Goal: Information Seeking & Learning: Find specific fact

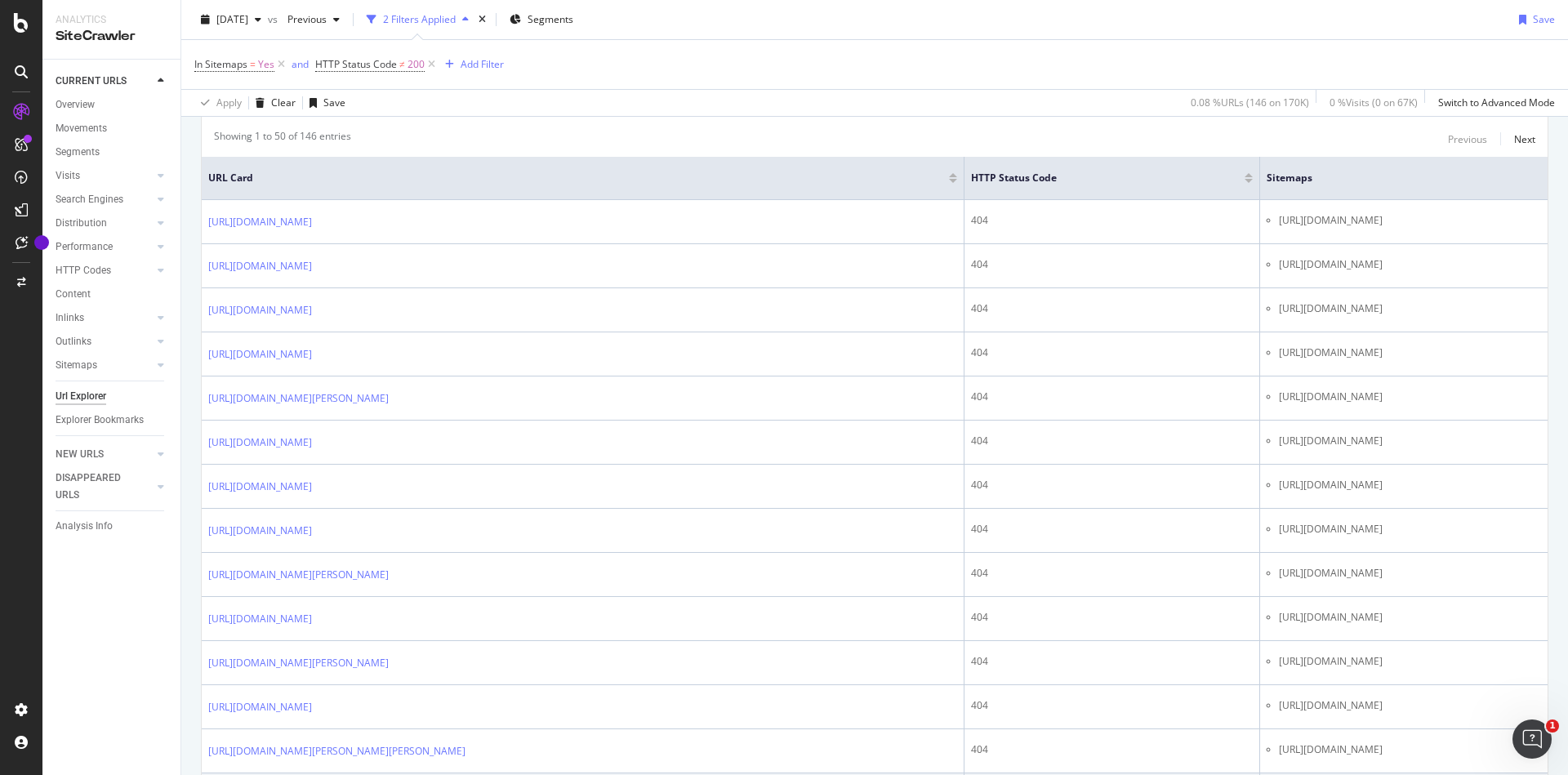
scroll to position [294, 0]
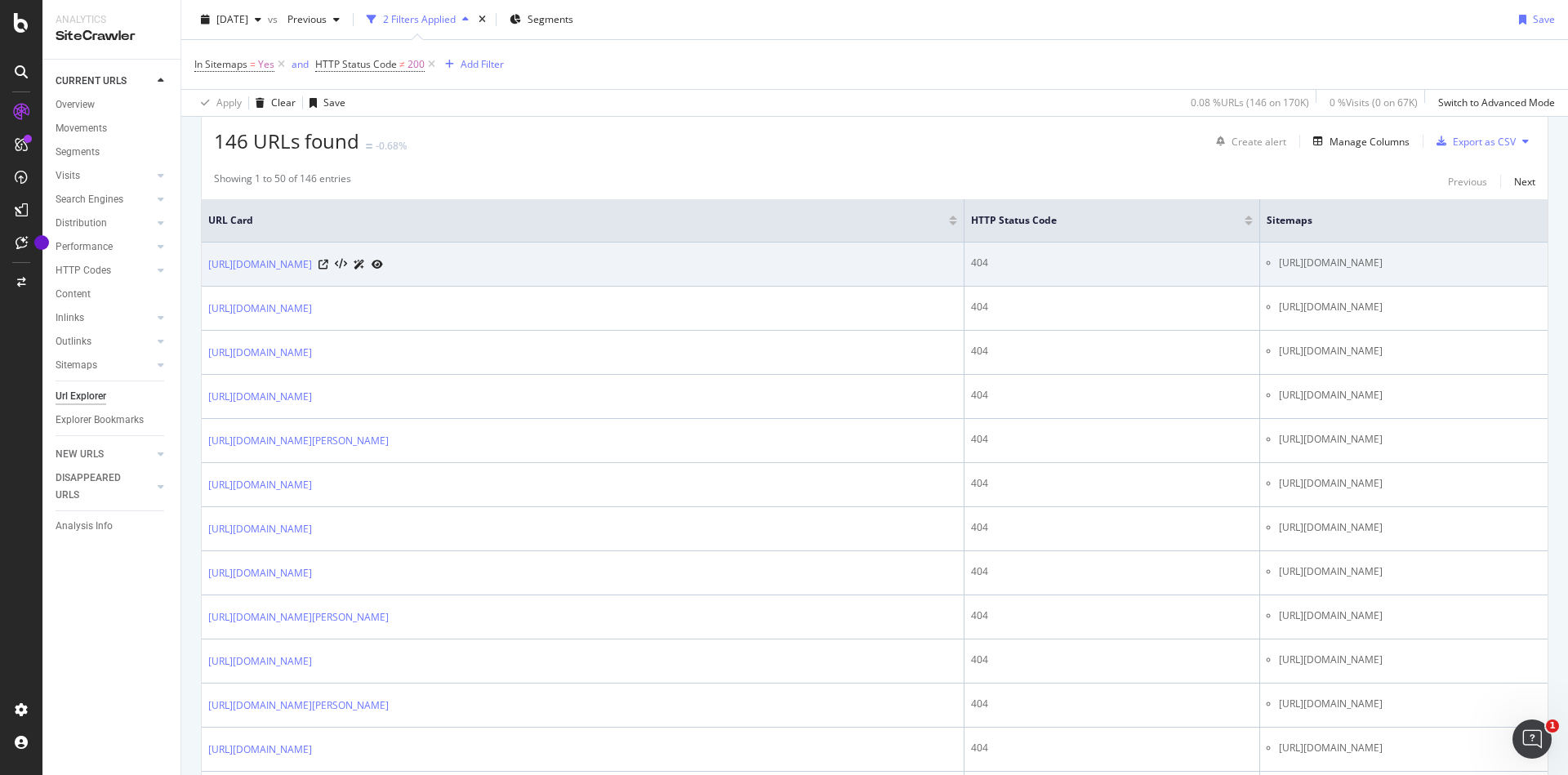
drag, startPoint x: 1047, startPoint y: 262, endPoint x: 1369, endPoint y: 265, distance: 322.0
click at [1369, 265] on li "[URL][DOMAIN_NAME]" at bounding box center [1410, 262] width 262 height 15
copy li "[URL][DOMAIN_NAME]"
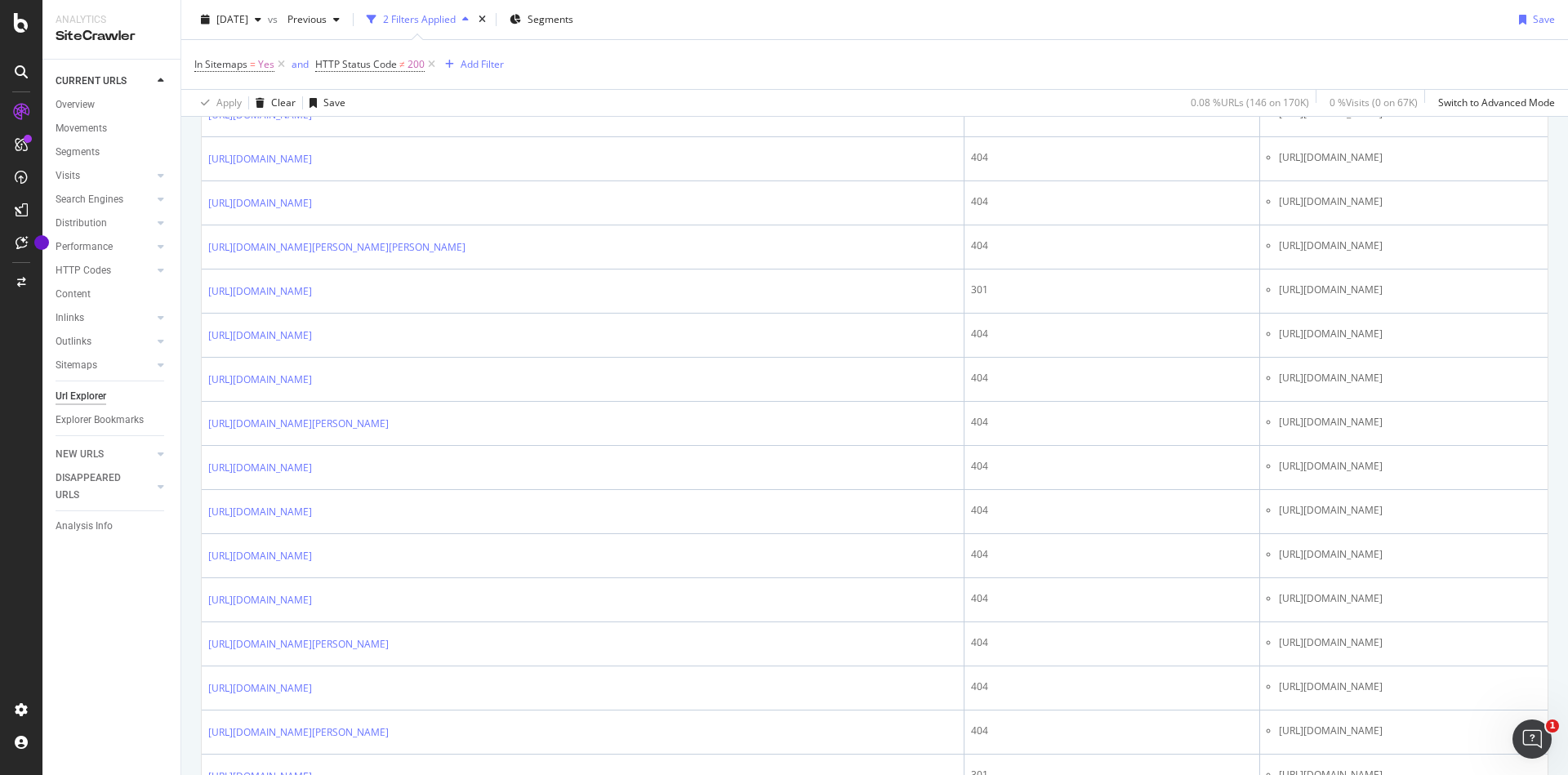
scroll to position [2061, 0]
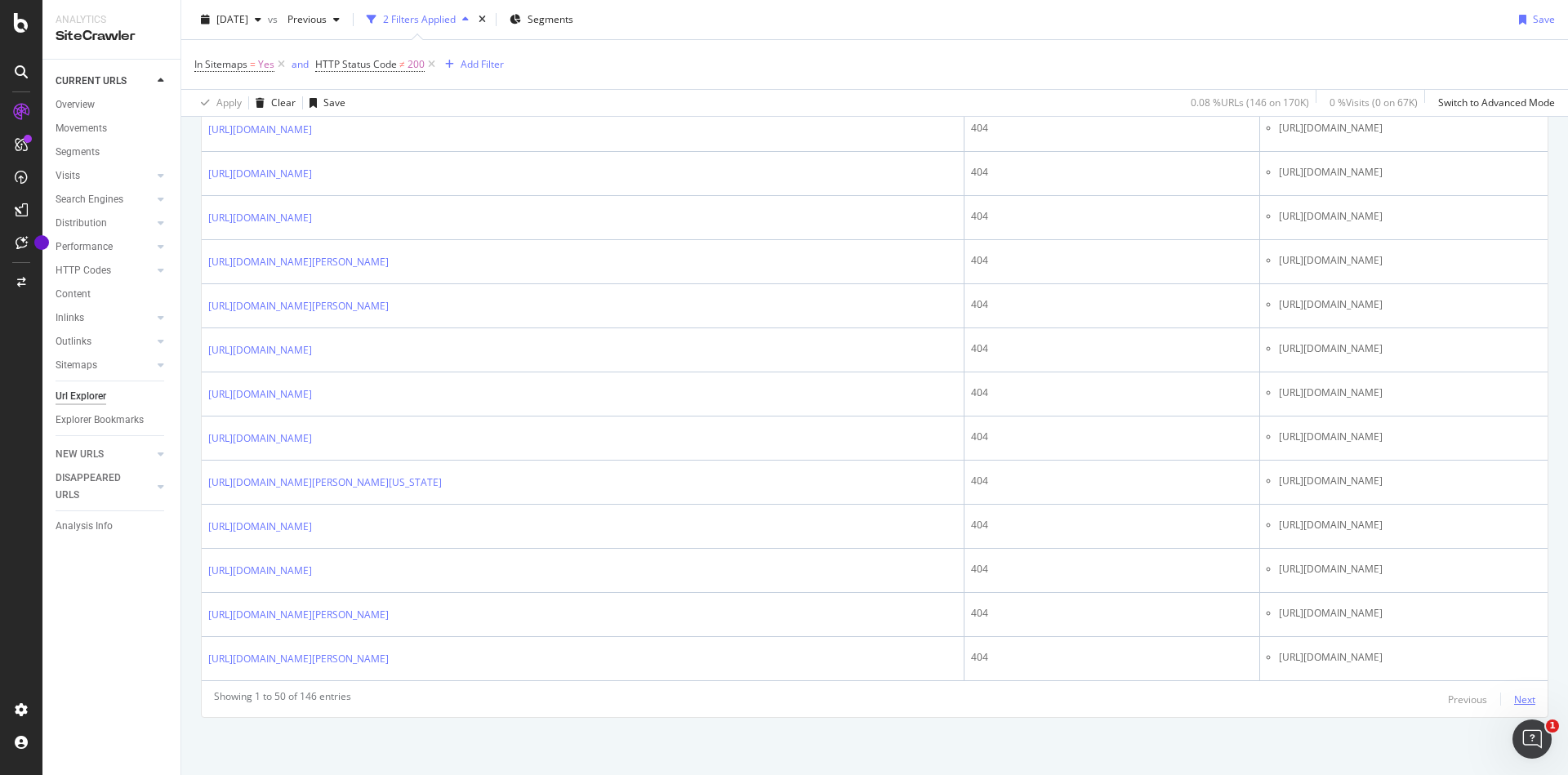
click at [1515, 704] on div "Next" at bounding box center [1525, 699] width 21 height 14
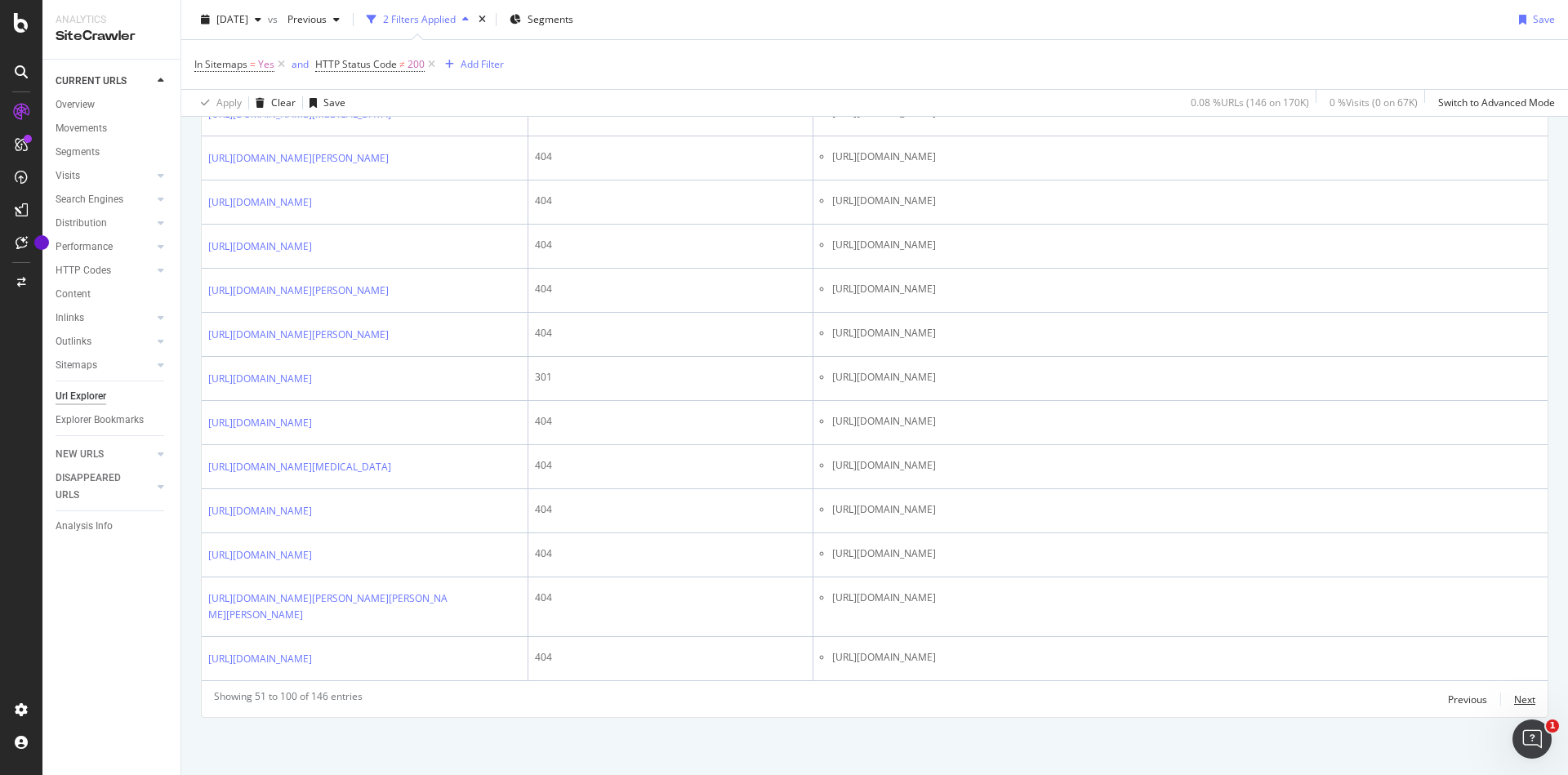
scroll to position [2858, 0]
click at [1517, 697] on div "Next" at bounding box center [1525, 699] width 21 height 14
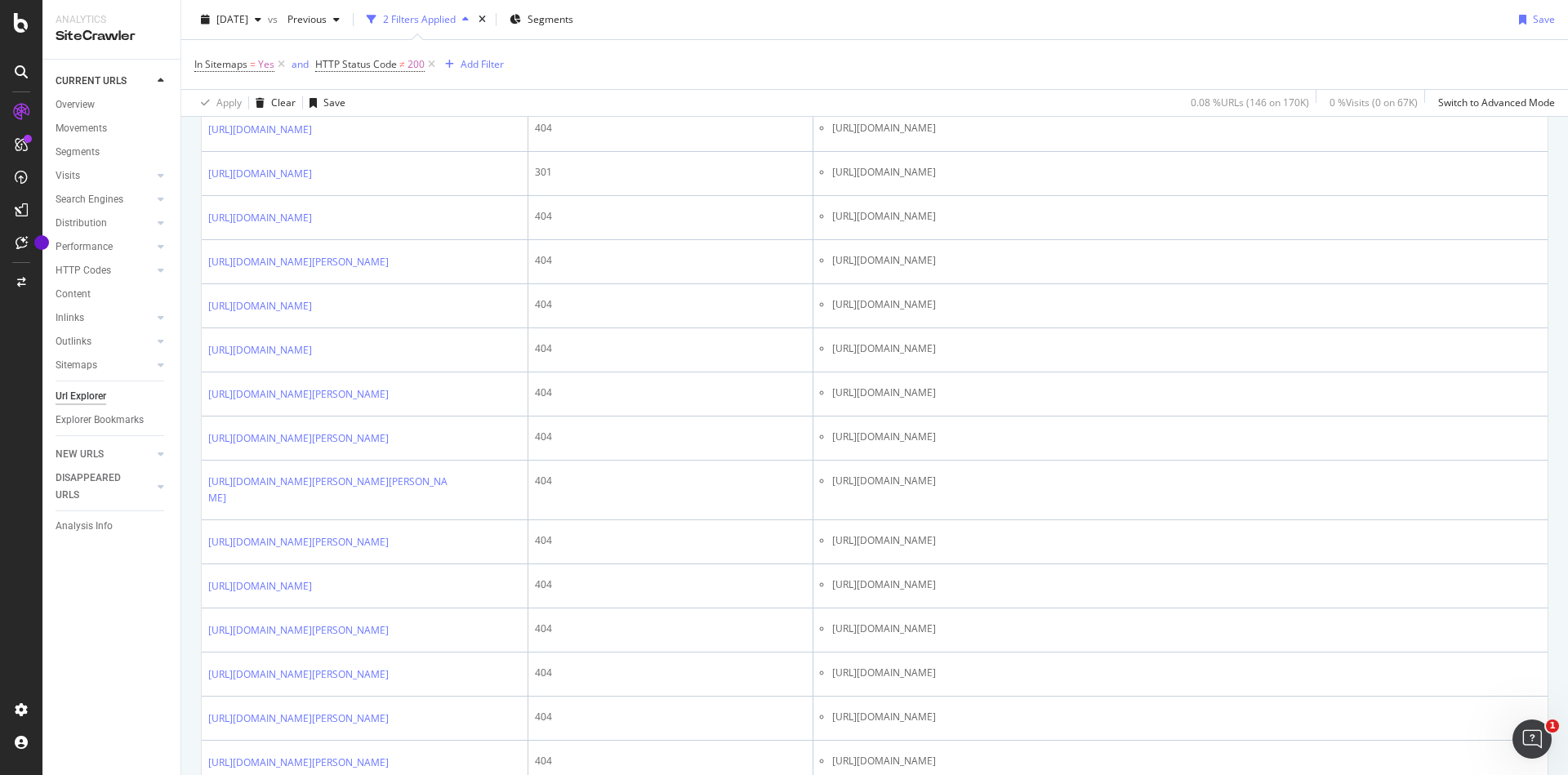
scroll to position [0, 0]
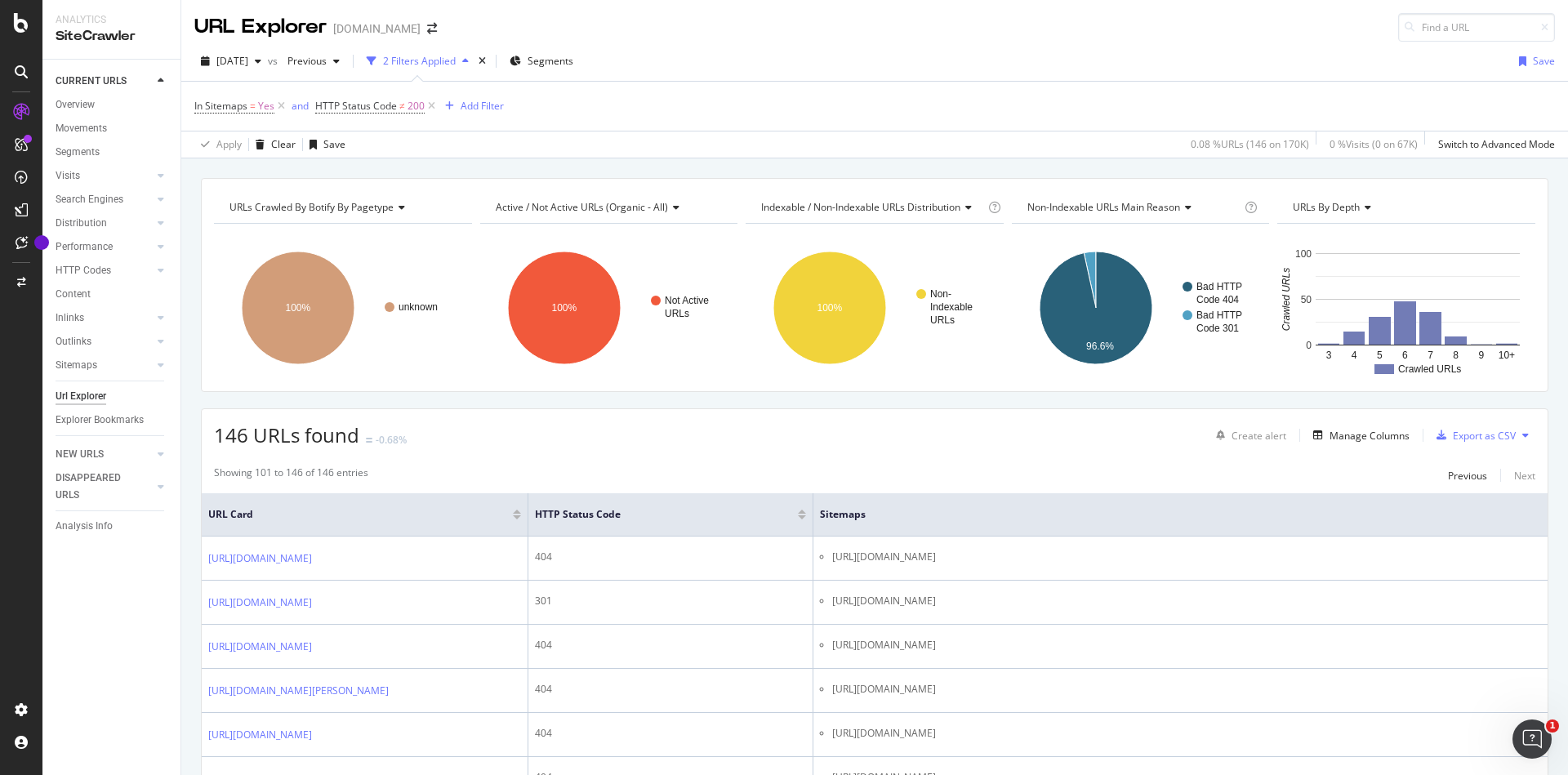
click at [717, 49] on div "[DATE] vs Previous 2 Filters Applied Segments Save" at bounding box center [875, 65] width 1386 height 33
drag, startPoint x: 715, startPoint y: 48, endPoint x: 686, endPoint y: 51, distance: 29.2
click at [686, 51] on div "[DATE] vs Previous 2 Filters Applied Segments Save In Sitemaps = Yes and HTTP S…" at bounding box center [875, 100] width 1386 height 117
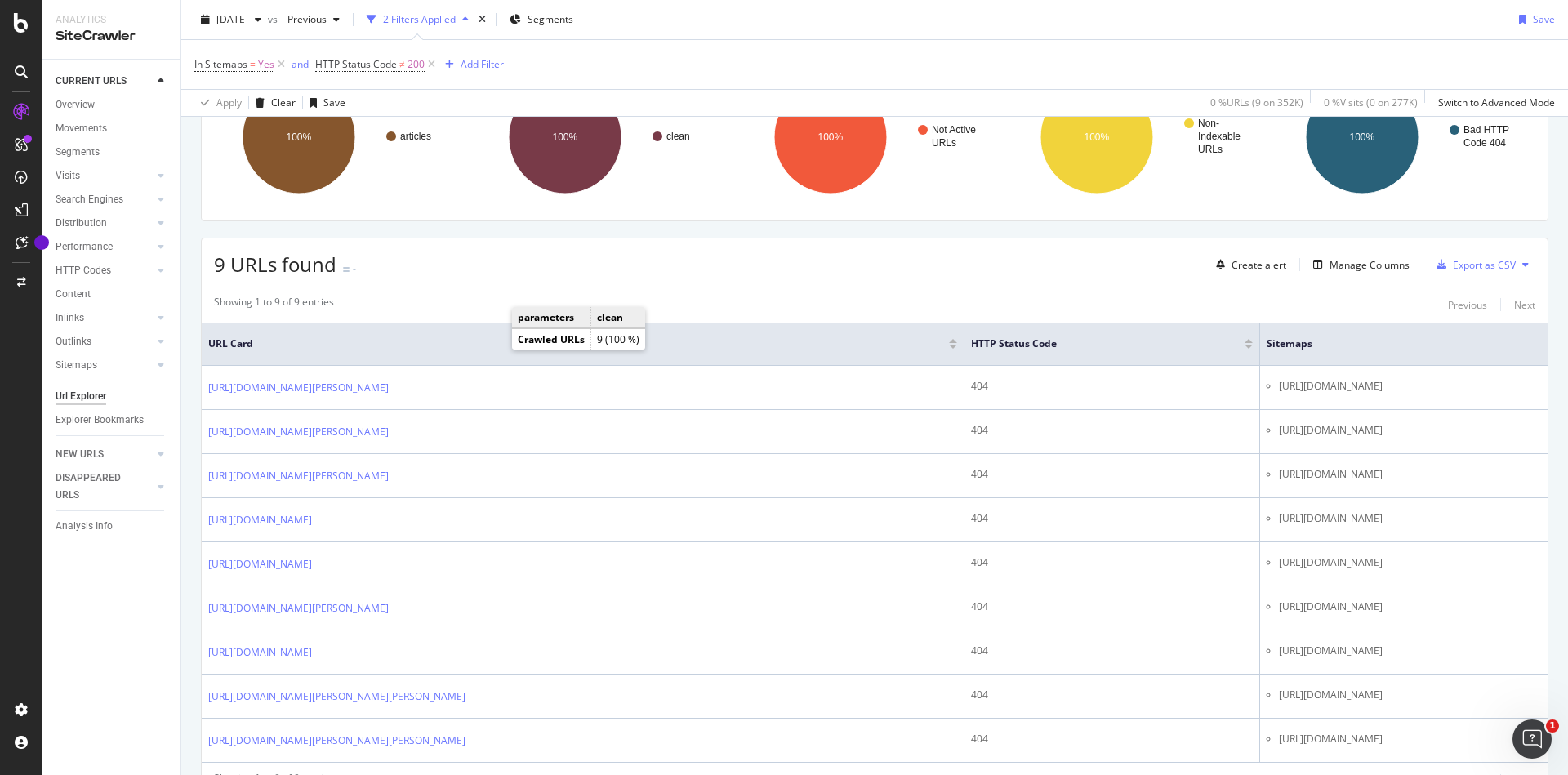
scroll to position [284, 0]
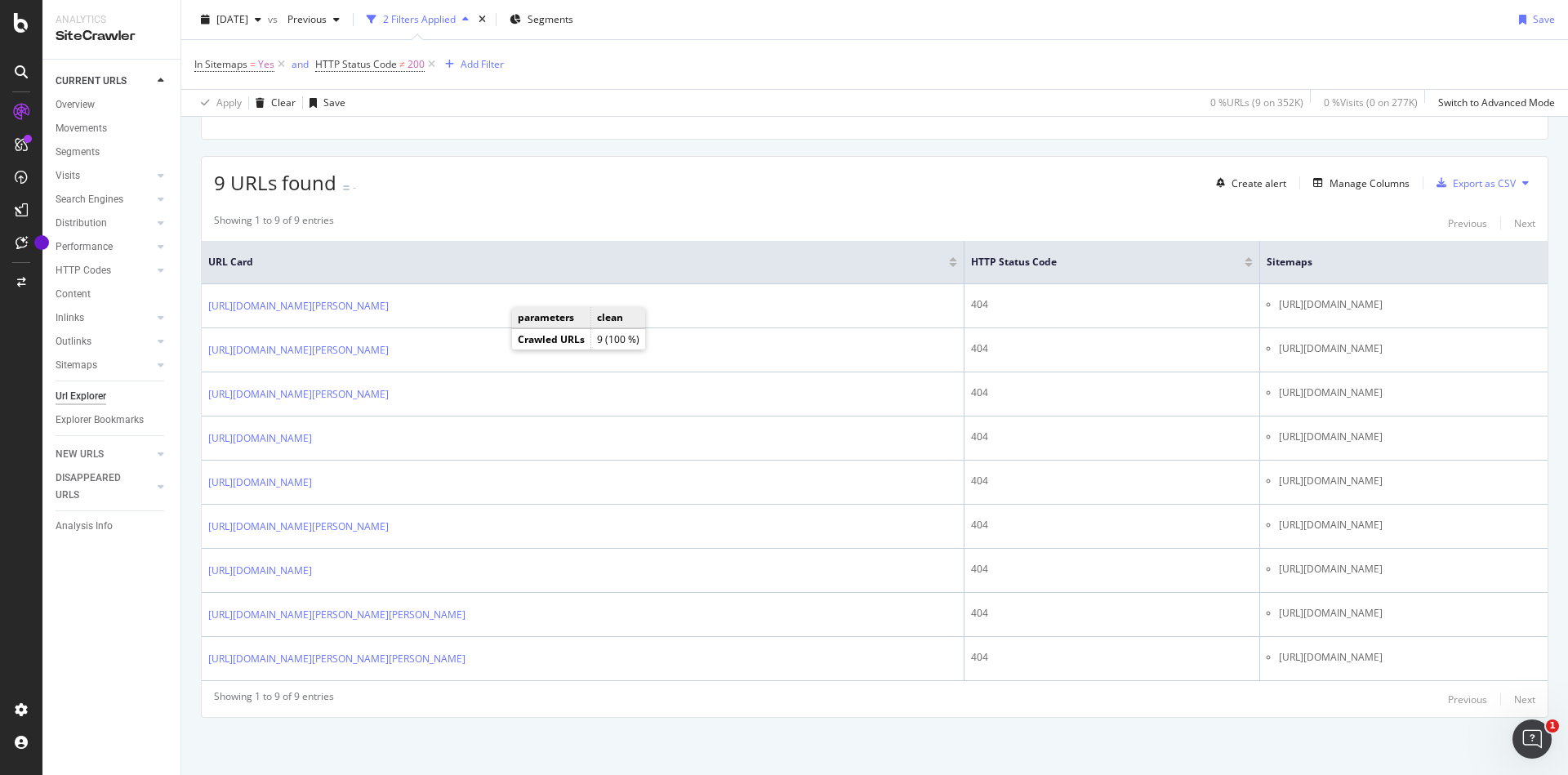
click at [768, 21] on div "2025 Sep. 14th vs Previous 2 Filters Applied Segments Save" at bounding box center [875, 23] width 1386 height 33
click at [593, 165] on div "9 URLs found - Create alert Manage Columns Export as CSV" at bounding box center [875, 177] width 1346 height 40
